Goal: Task Accomplishment & Management: Use online tool/utility

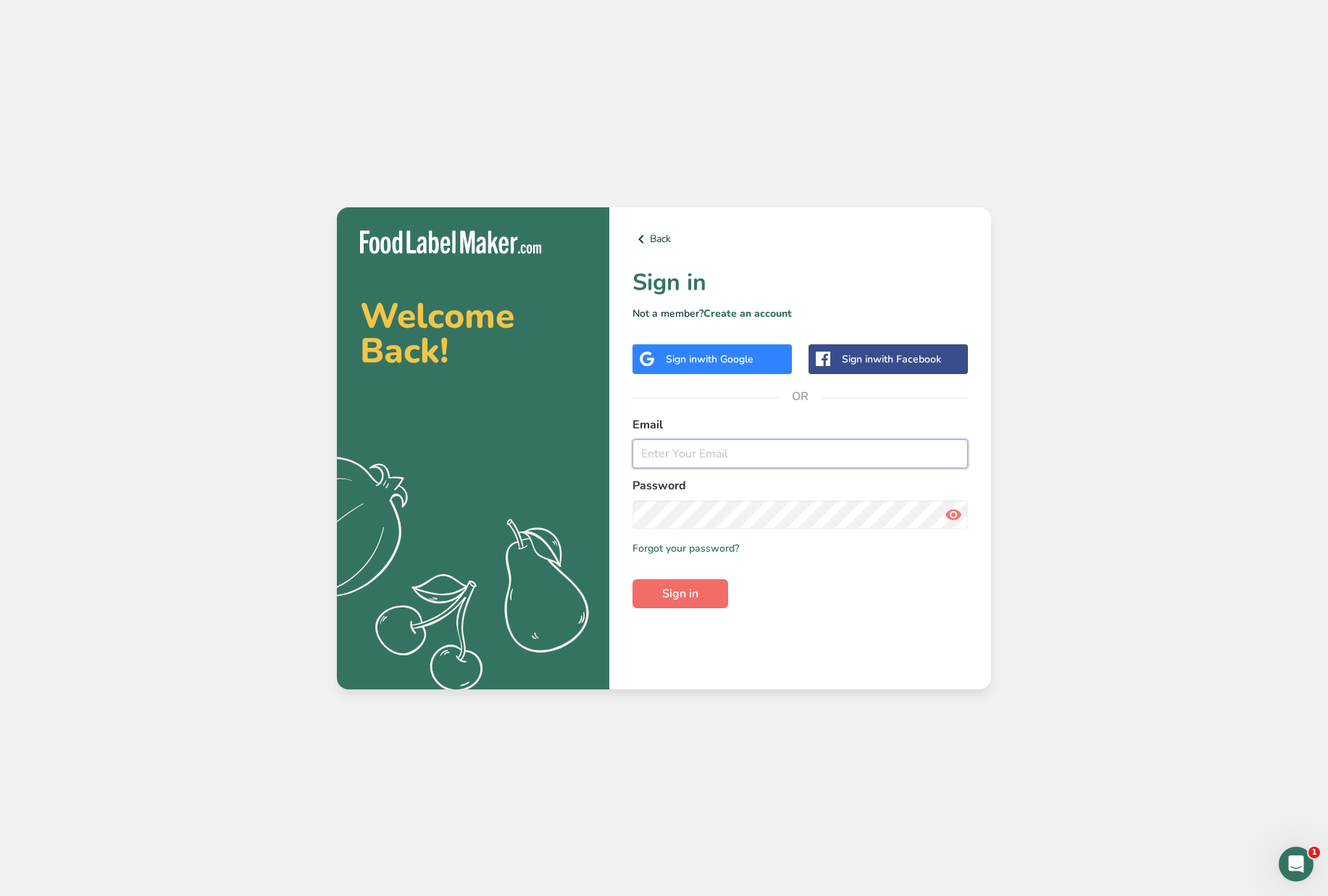
type input "[EMAIL_ADDRESS][DOMAIN_NAME]"
click at [675, 599] on span "Sign in" at bounding box center [680, 593] width 36 height 18
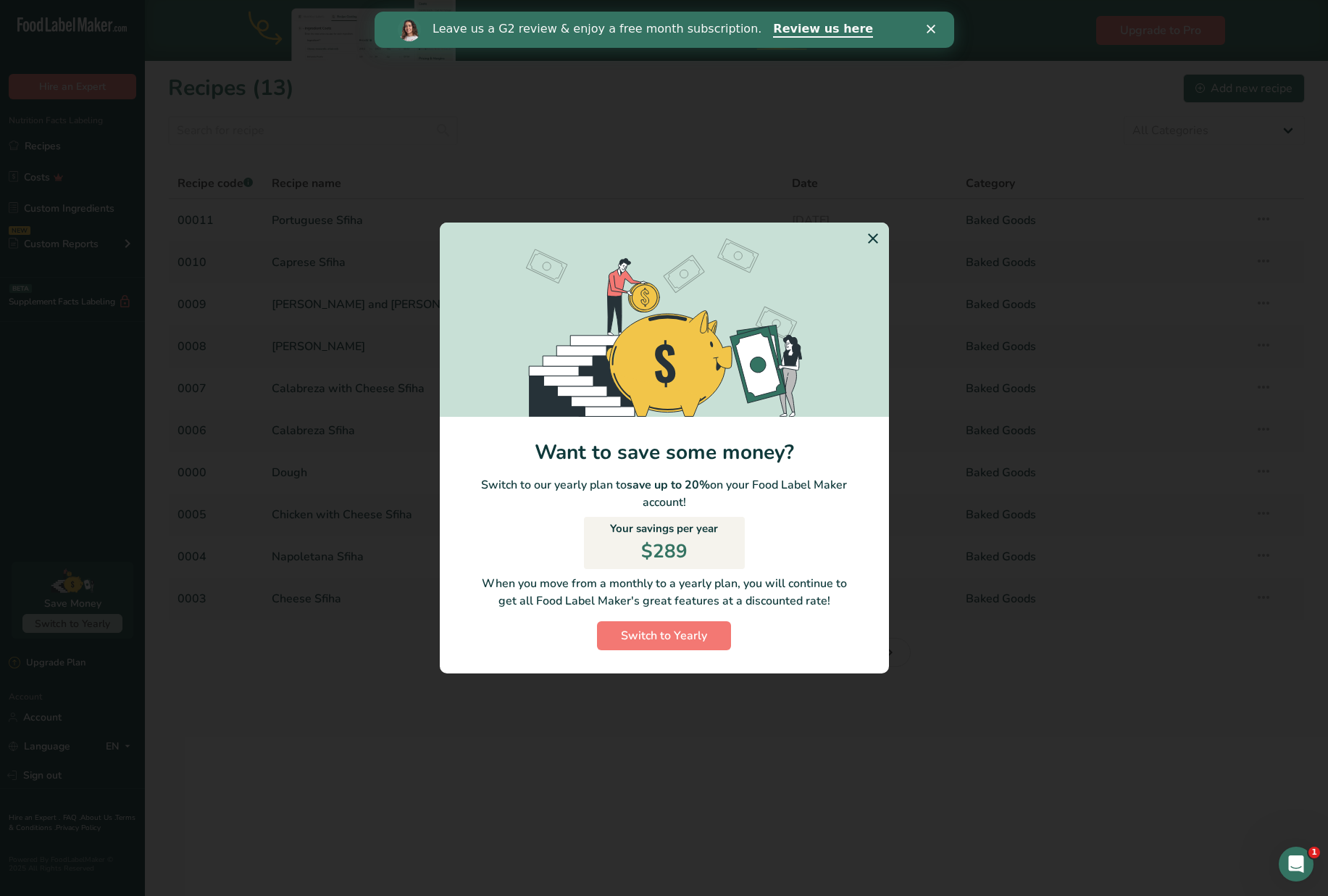
click at [881, 248] on icon "Switch to Yearly Modal" at bounding box center [873, 238] width 18 height 26
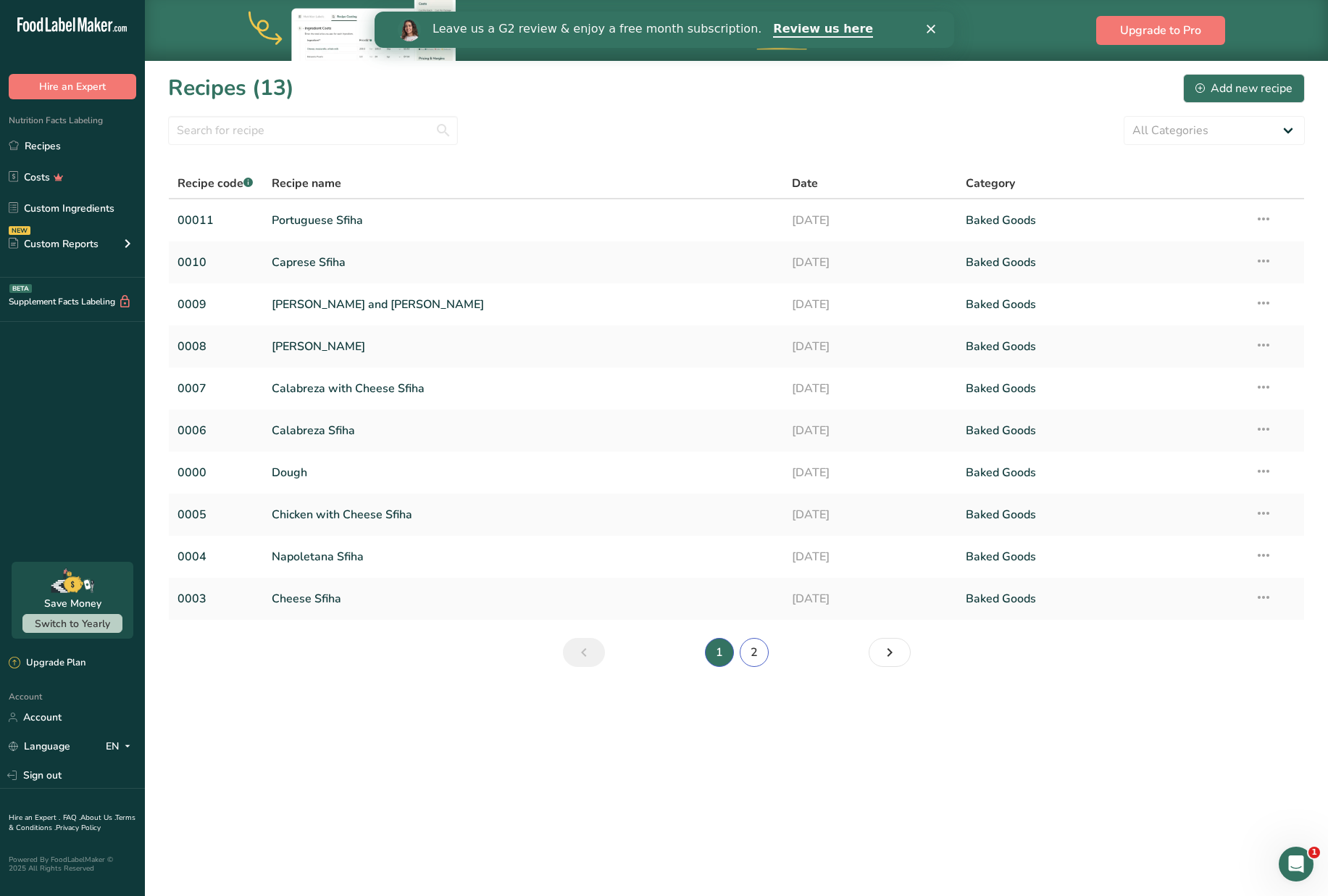
click at [753, 654] on link "2" at bounding box center [754, 652] width 29 height 29
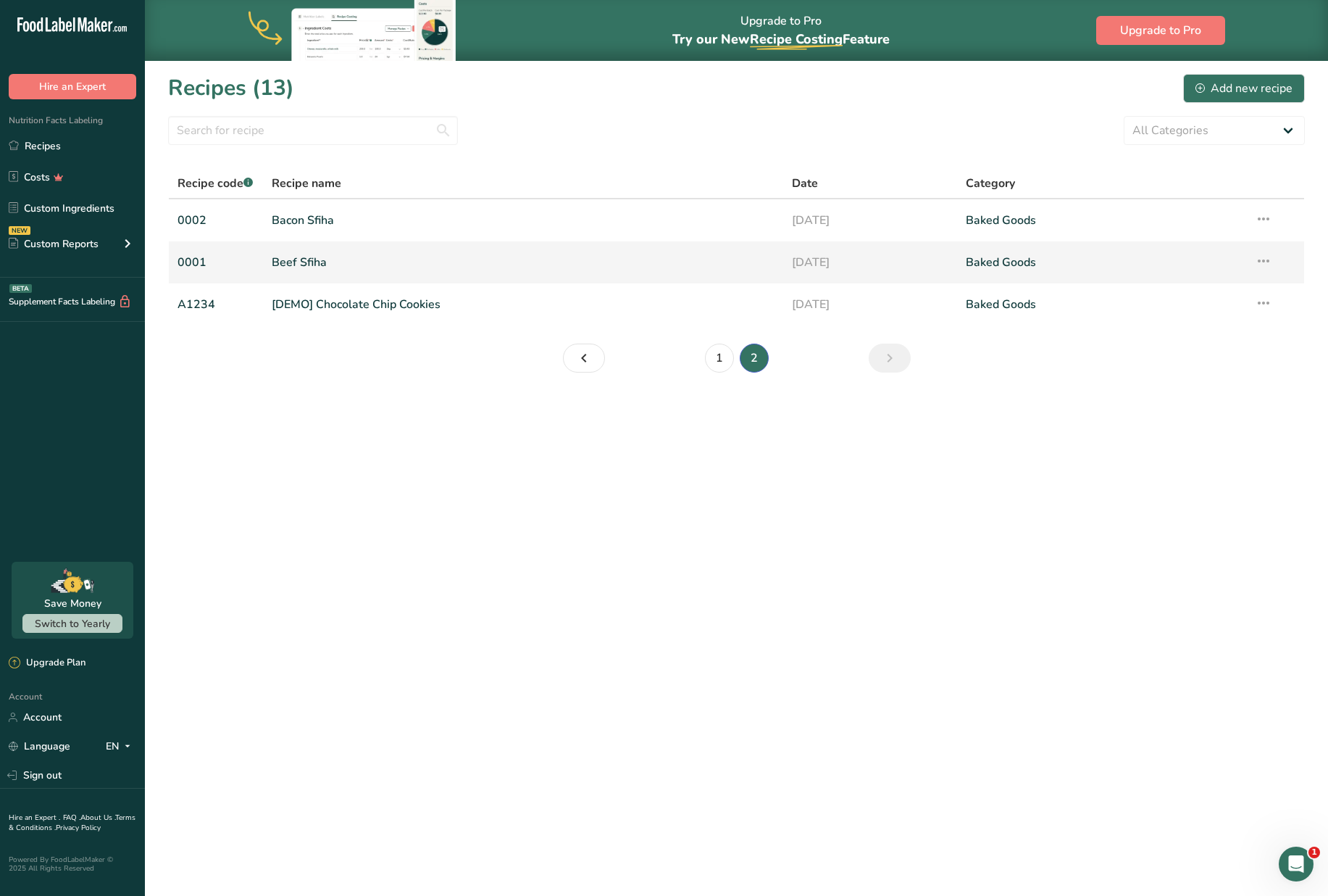
click at [300, 261] on link "Beef Sfiha" at bounding box center [523, 262] width 504 height 31
